Goal: Transaction & Acquisition: Obtain resource

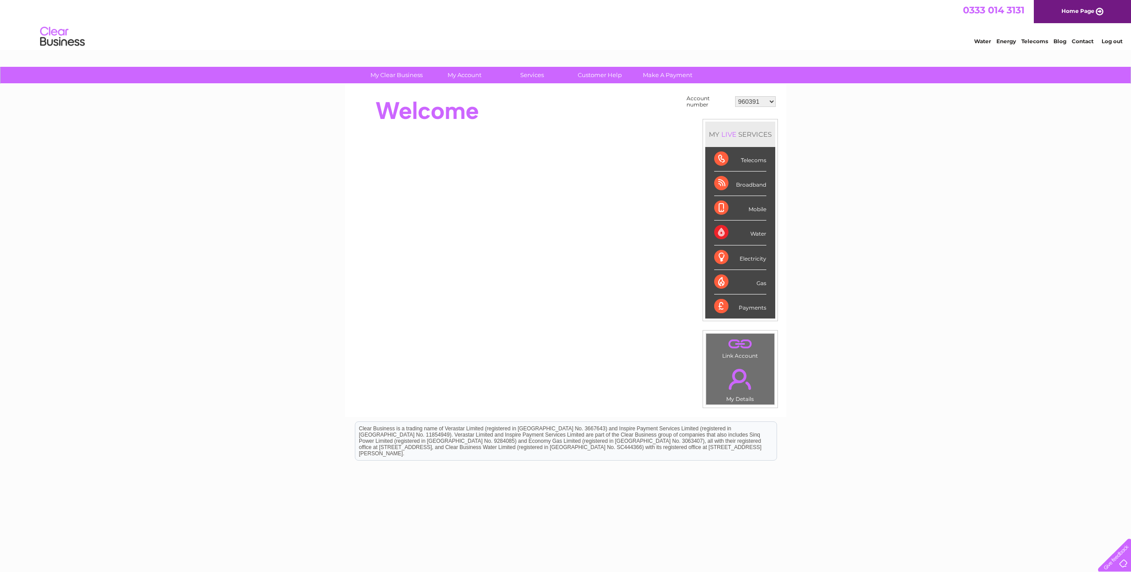
drag, startPoint x: 731, startPoint y: 102, endPoint x: 741, endPoint y: 102, distance: 9.8
click at [732, 102] on tr "Account number 960391 966866 970106 30322560" at bounding box center [731, 101] width 94 height 17
click at [745, 102] on select "960391 966866 970106 30322560" at bounding box center [755, 101] width 41 height 11
select select "30322560"
click at [735, 96] on select "960391 966866 970106 30322560" at bounding box center [755, 101] width 41 height 11
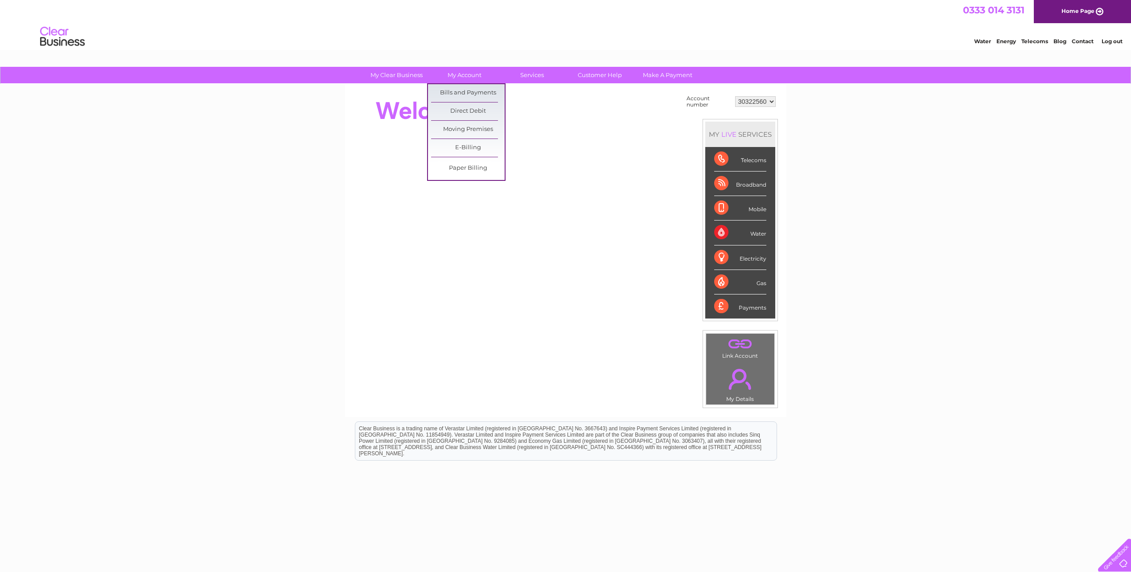
click at [455, 93] on link "Bills and Payments" at bounding box center [468, 93] width 74 height 18
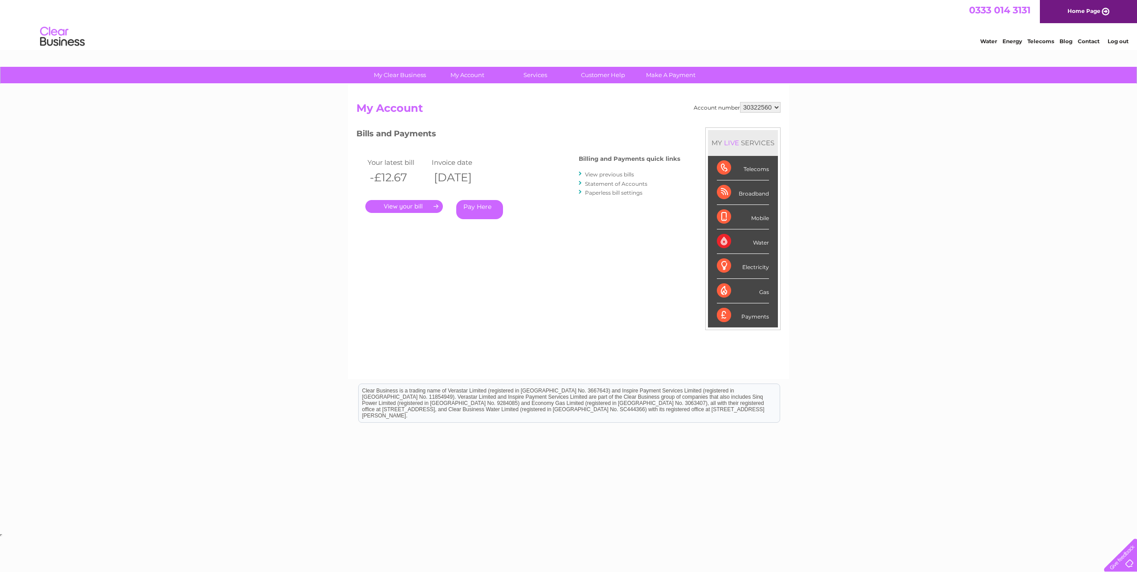
click at [756, 104] on select "960391 966866 970106 30322560" at bounding box center [760, 107] width 41 height 11
drag, startPoint x: 415, startPoint y: 205, endPoint x: 438, endPoint y: 206, distance: 22.8
click at [415, 205] on link "." at bounding box center [404, 206] width 78 height 13
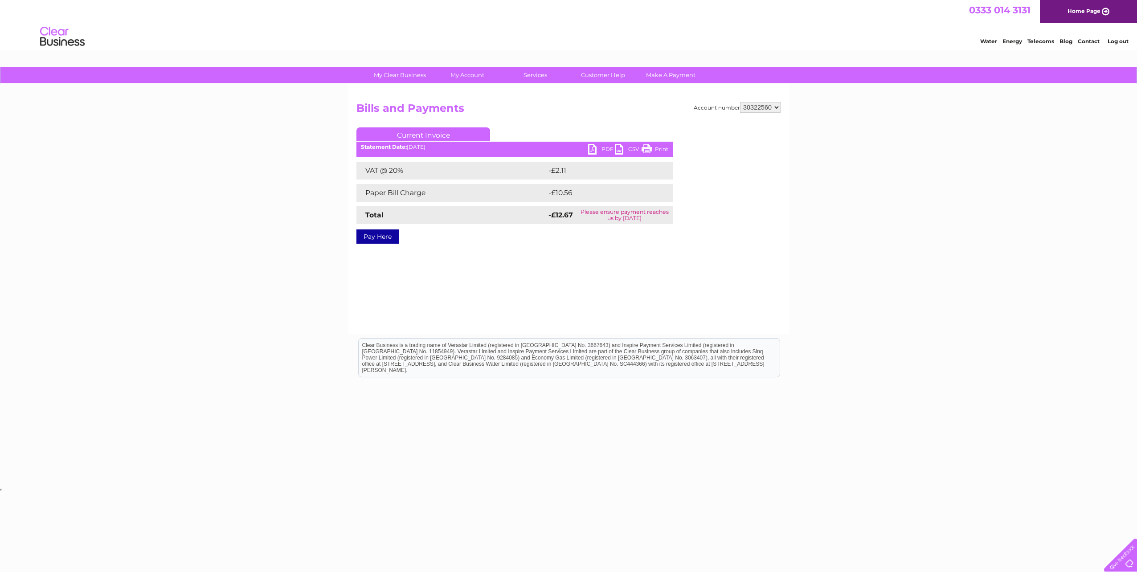
click at [600, 152] on link "PDF" at bounding box center [601, 150] width 27 height 13
click at [479, 74] on link "My Account" at bounding box center [468, 75] width 74 height 16
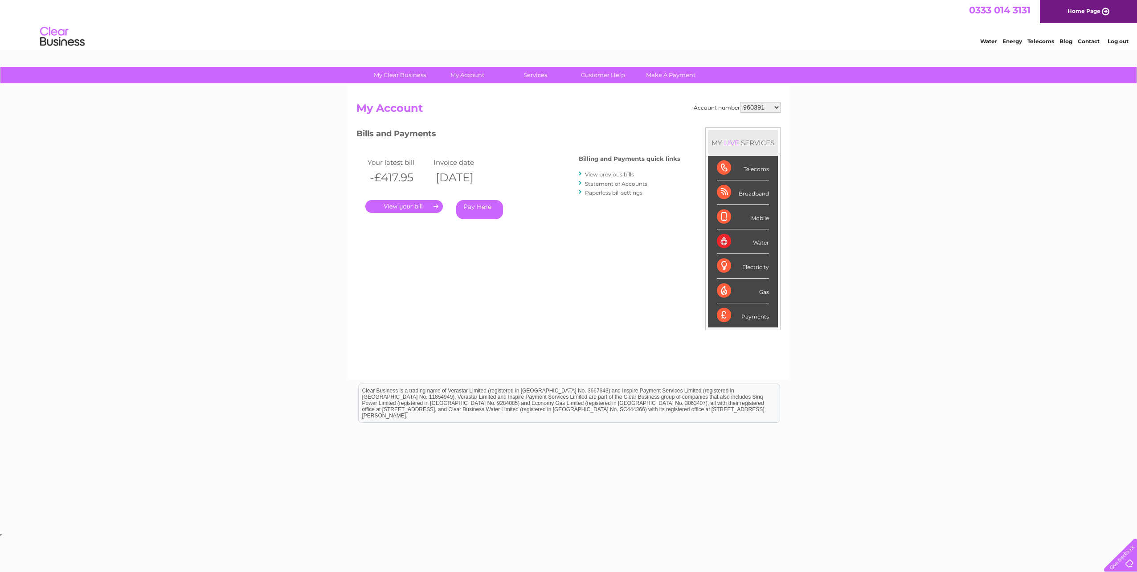
click at [771, 105] on select "960391 966866 970106 30322560" at bounding box center [760, 107] width 41 height 11
select select "30322560"
click at [740, 102] on select "960391 966866 970106 30322560" at bounding box center [760, 107] width 41 height 11
click at [428, 208] on link "." at bounding box center [404, 206] width 78 height 13
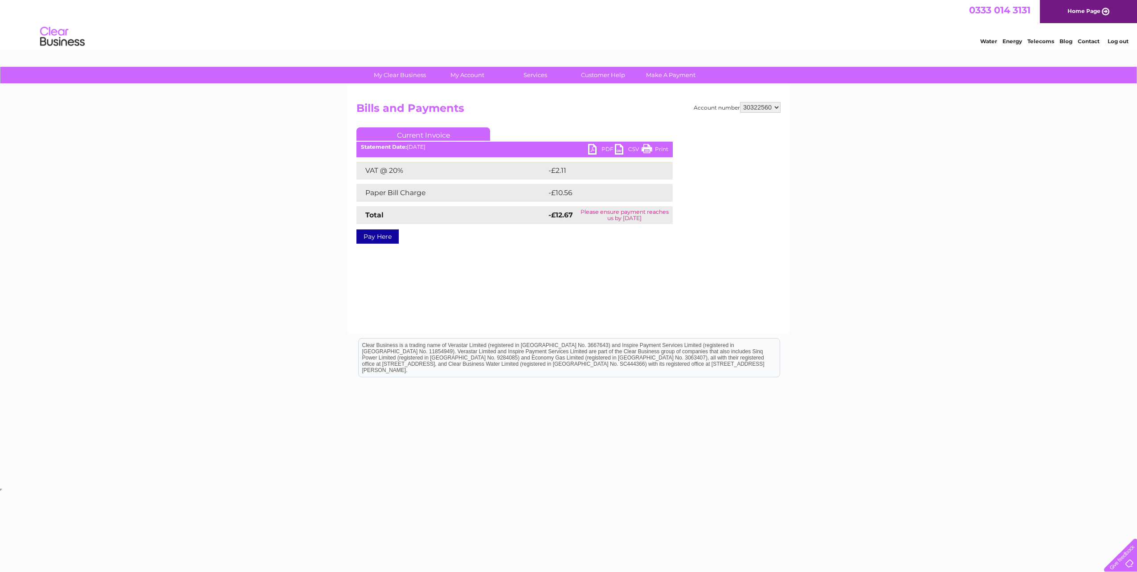
drag, startPoint x: 1114, startPoint y: 171, endPoint x: 1101, endPoint y: 161, distance: 15.9
click at [1114, 170] on div "My Clear Business Login Details My Details My Preferences Link Account My Accou…" at bounding box center [568, 276] width 1137 height 419
click at [1093, 39] on link "Contact" at bounding box center [1089, 41] width 22 height 7
